Goal: Task Accomplishment & Management: Understand process/instructions

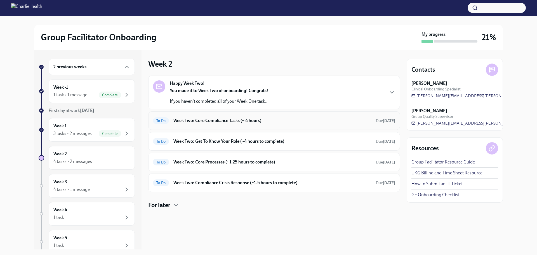
click at [229, 122] on h6 "Week Two: Core Compliance Tasks (~ 4 hours)" at bounding box center [272, 120] width 198 height 6
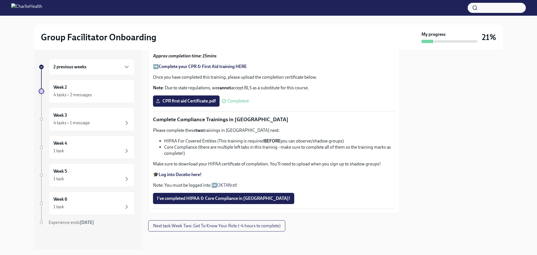
scroll to position [342, 0]
click at [99, 86] on div "Week 2 4 tasks • 2 messages" at bounding box center [91, 91] width 77 height 14
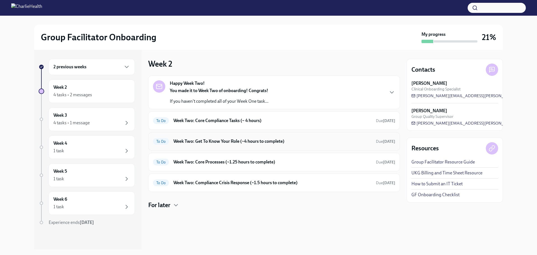
click at [203, 142] on h6 "Week Two: Get To Know Your Role (~4 hours to complete)" at bounding box center [272, 141] width 198 height 6
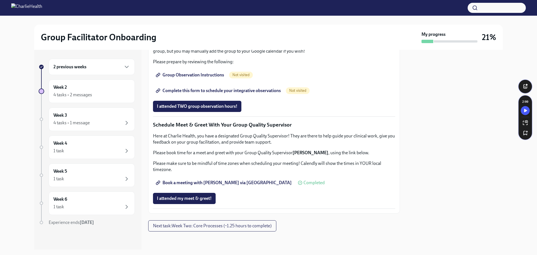
scroll to position [420, 0]
click at [182, 78] on span "Group Observation Instructions" at bounding box center [190, 75] width 67 height 6
click at [233, 93] on span "Complete this form to schedule your integrative observations" at bounding box center [219, 91] width 124 height 6
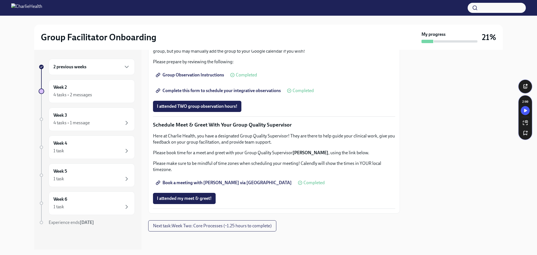
click at [192, 78] on span "Group Observation Instructions" at bounding box center [190, 75] width 67 height 6
click at [200, 93] on span "Complete this form to schedule your integrative observations" at bounding box center [219, 91] width 124 height 6
click at [199, 93] on span "Complete this form to schedule your integrative observations" at bounding box center [219, 91] width 124 height 6
